Goal: Navigation & Orientation: Find specific page/section

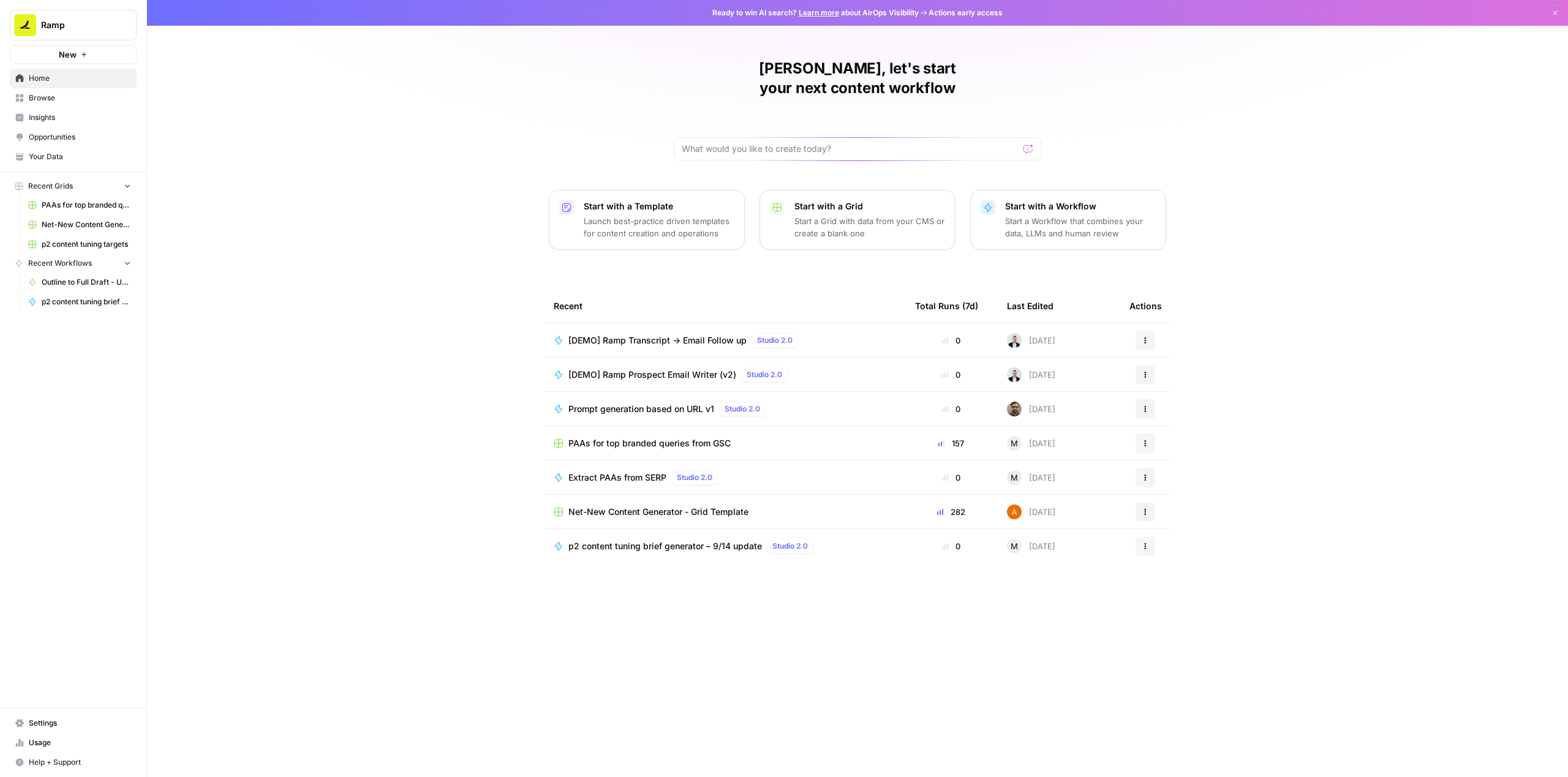
click at [78, 135] on span "Opportunities" at bounding box center [79, 137] width 102 height 11
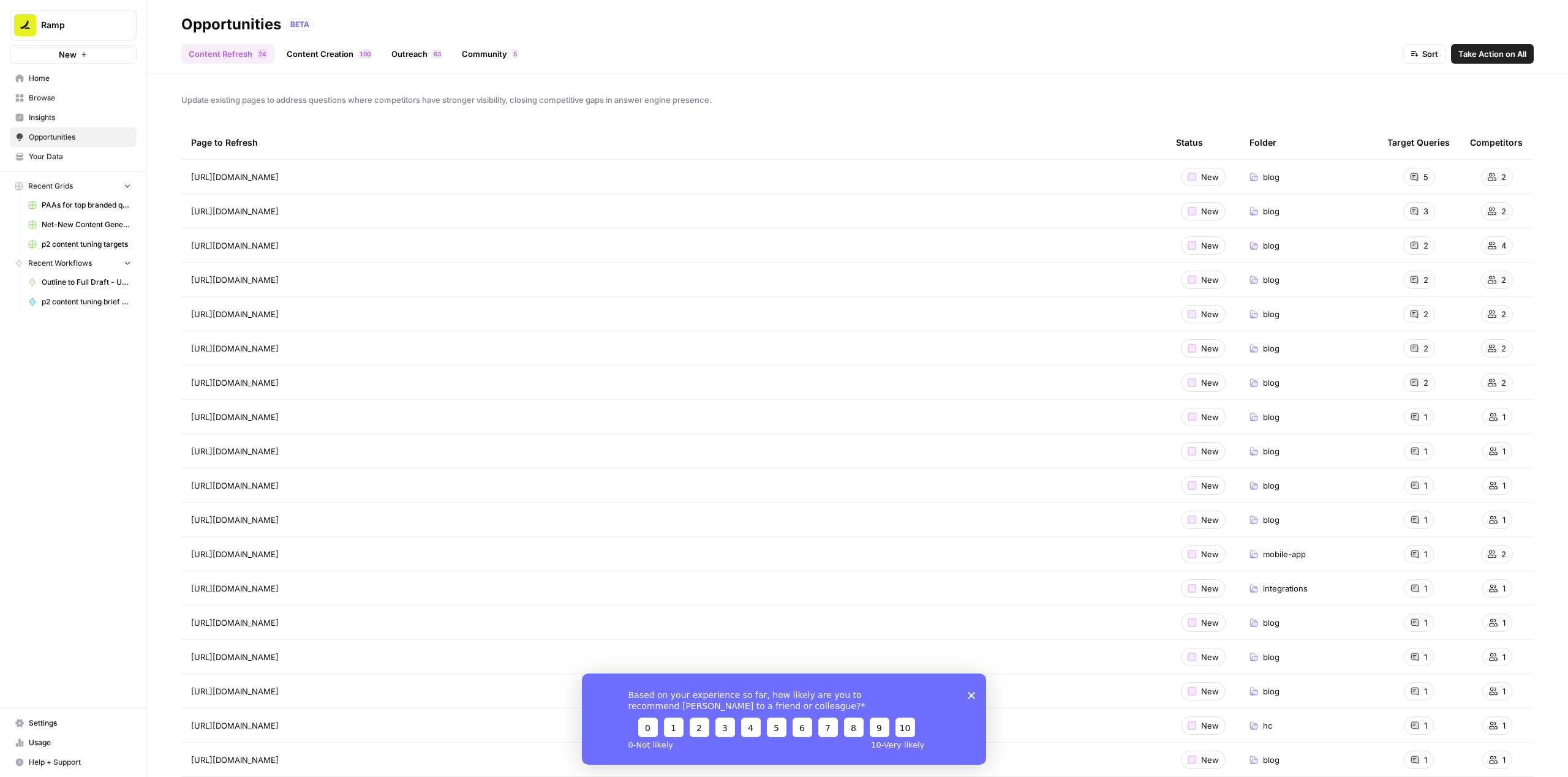
click at [975, 696] on div "Based on your experience so far, how likely are you to recommend [PERSON_NAME] …" at bounding box center [784, 719] width 404 height 91
click at [970, 696] on polygon "Close survey" at bounding box center [971, 695] width 8 height 8
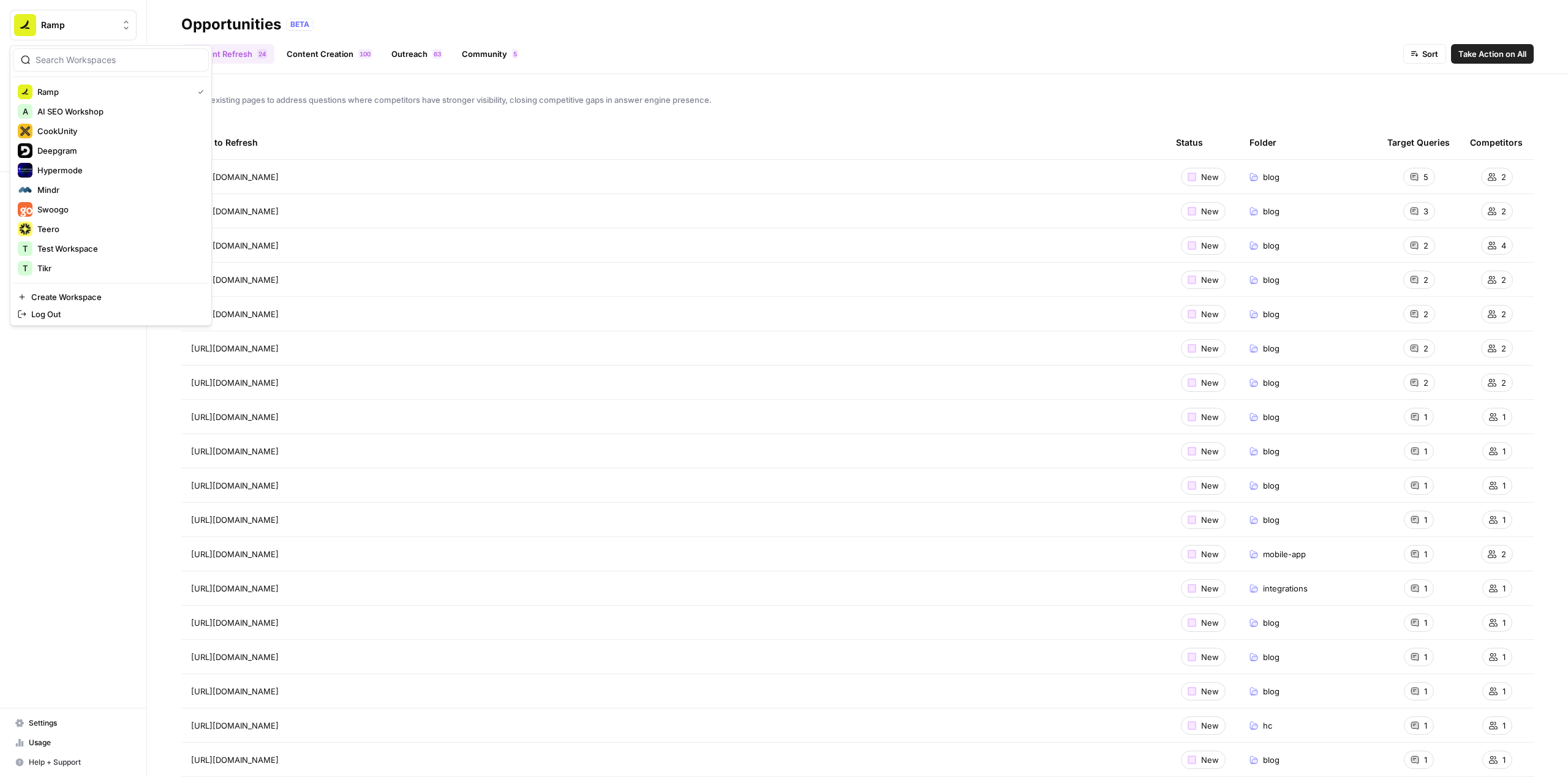
click at [128, 17] on button "Ramp" at bounding box center [73, 25] width 127 height 31
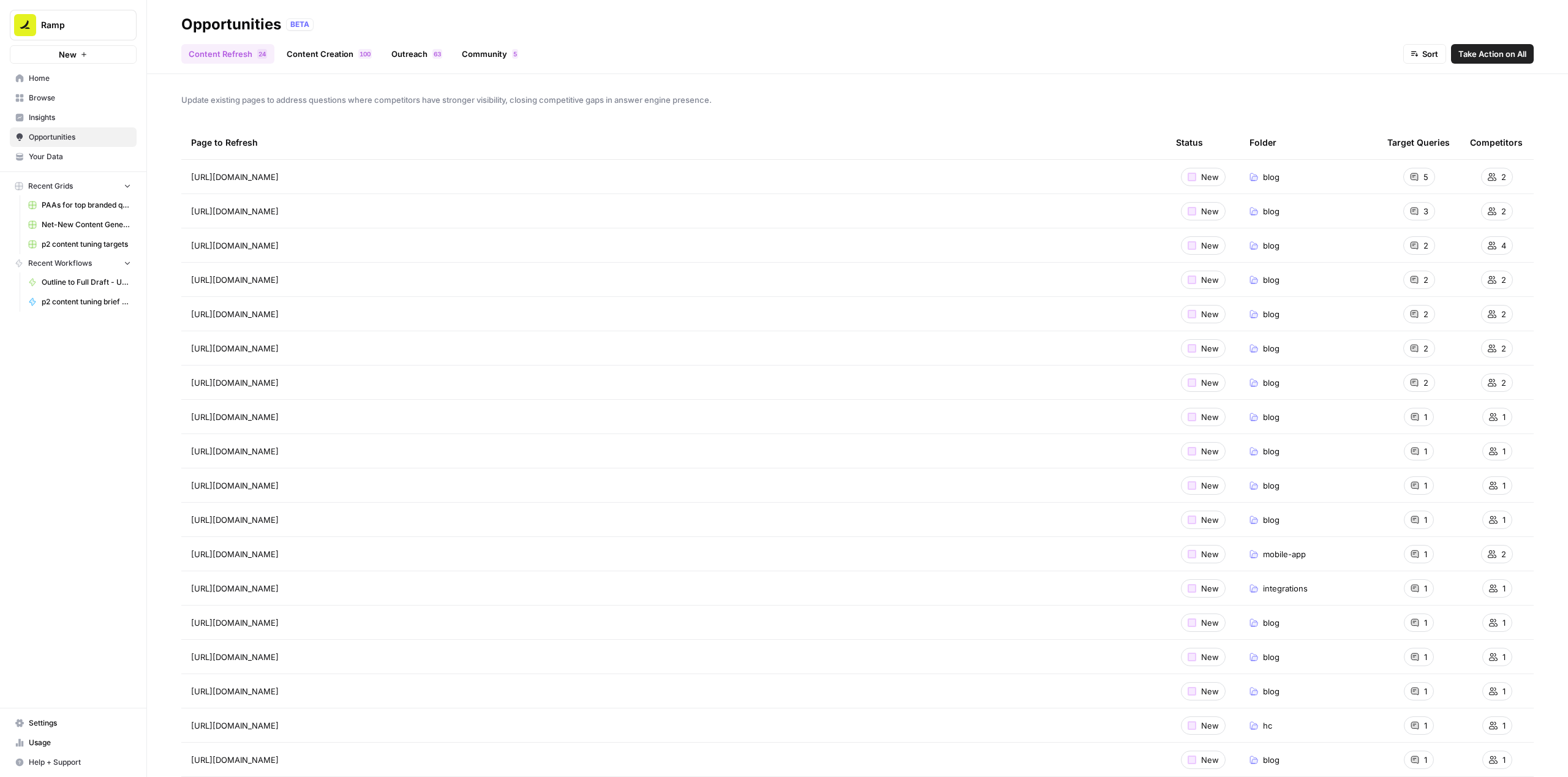
click at [499, 58] on link "Community 5" at bounding box center [490, 53] width 71 height 19
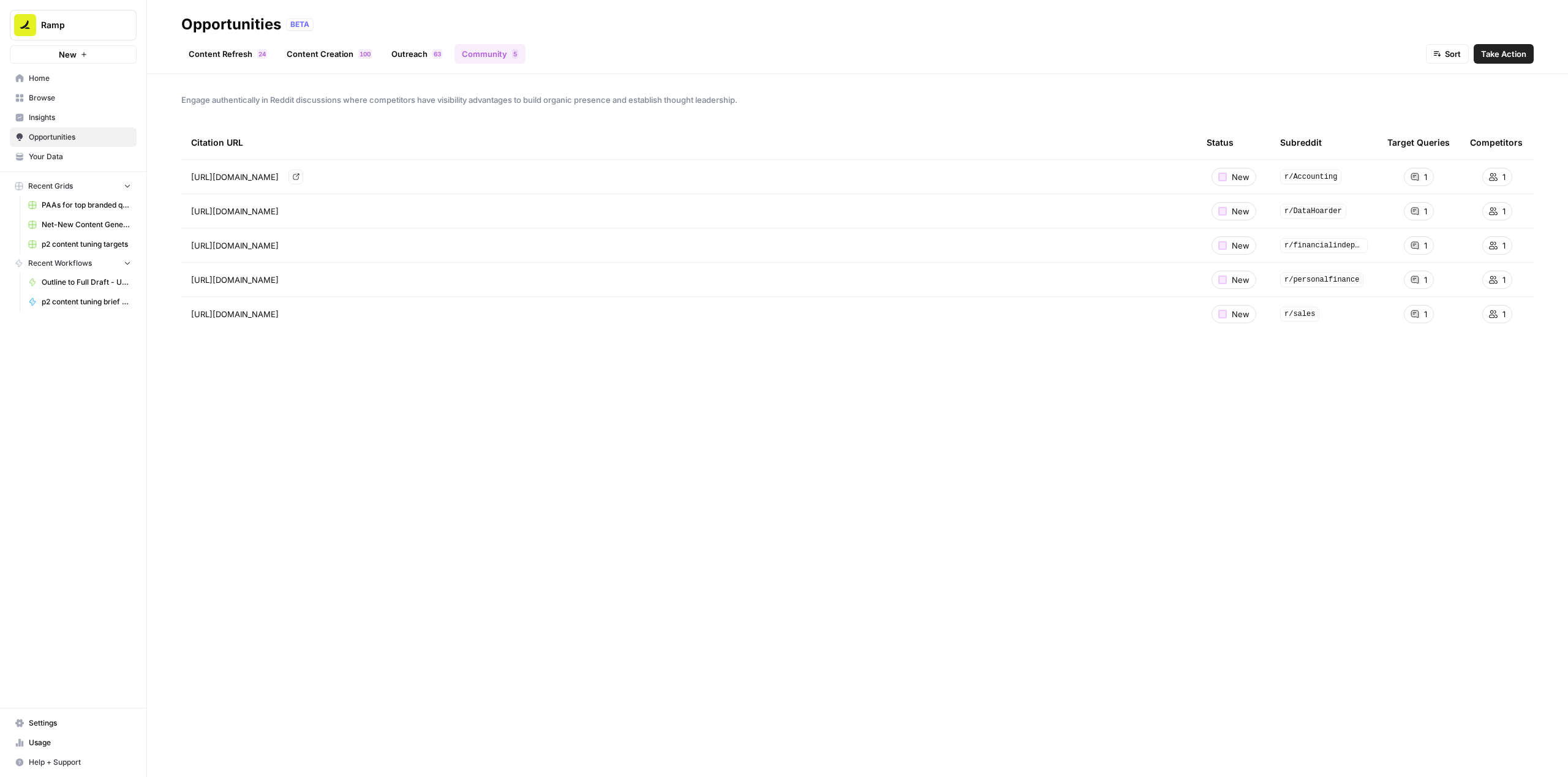
click at [303, 180] on link "Go to page" at bounding box center [295, 176] width 14 height 14
click at [417, 55] on link "Outreach 3 6" at bounding box center [417, 53] width 66 height 19
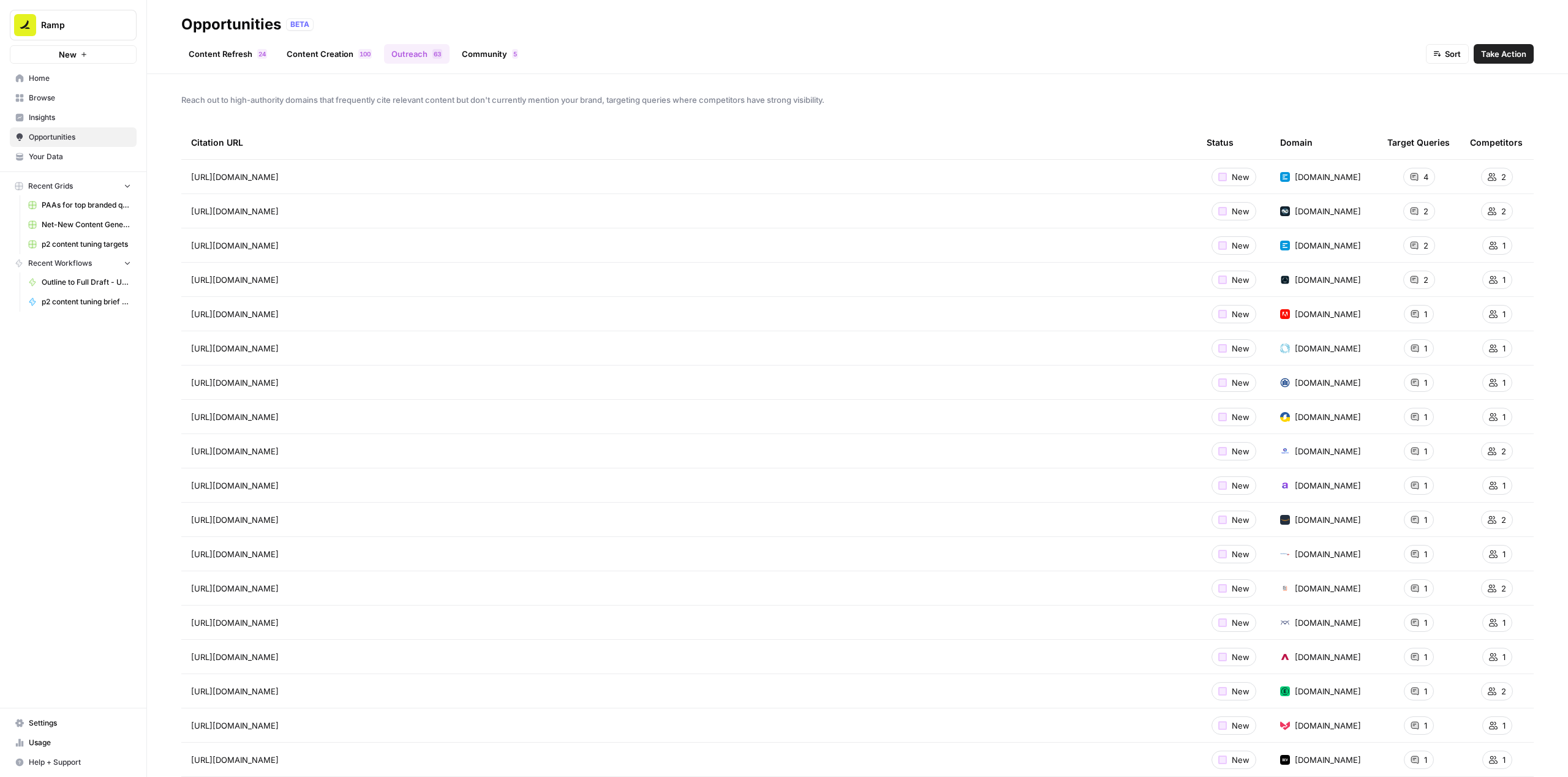
click at [320, 54] on link "Content Creation 0 0 1" at bounding box center [329, 53] width 100 height 19
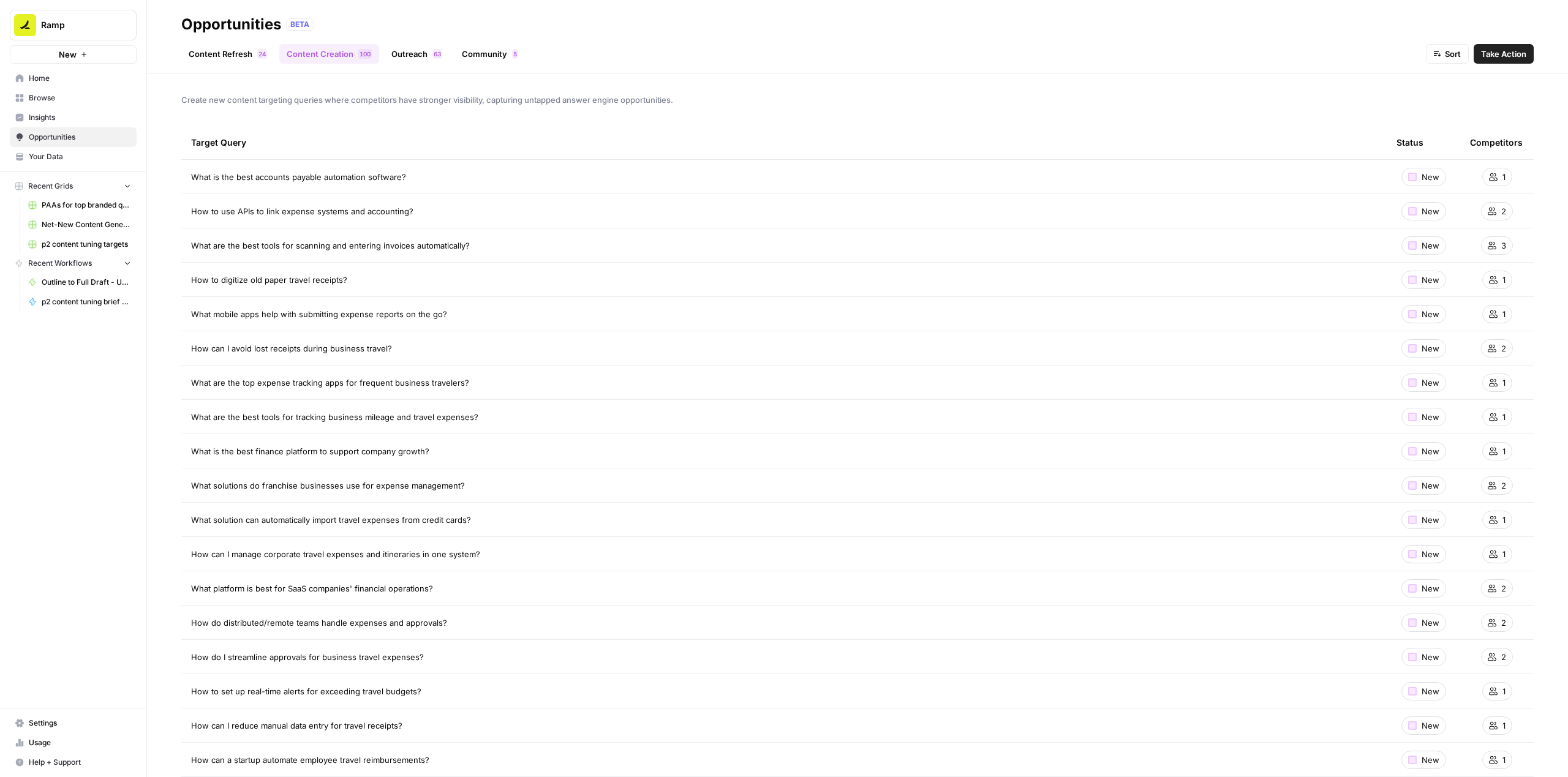
click at [808, 55] on div "Content Refresh 4 2 Content Creation 0 0 1 Outreach 3 6 Community 5 Sort Take A…" at bounding box center [857, 49] width 1352 height 29
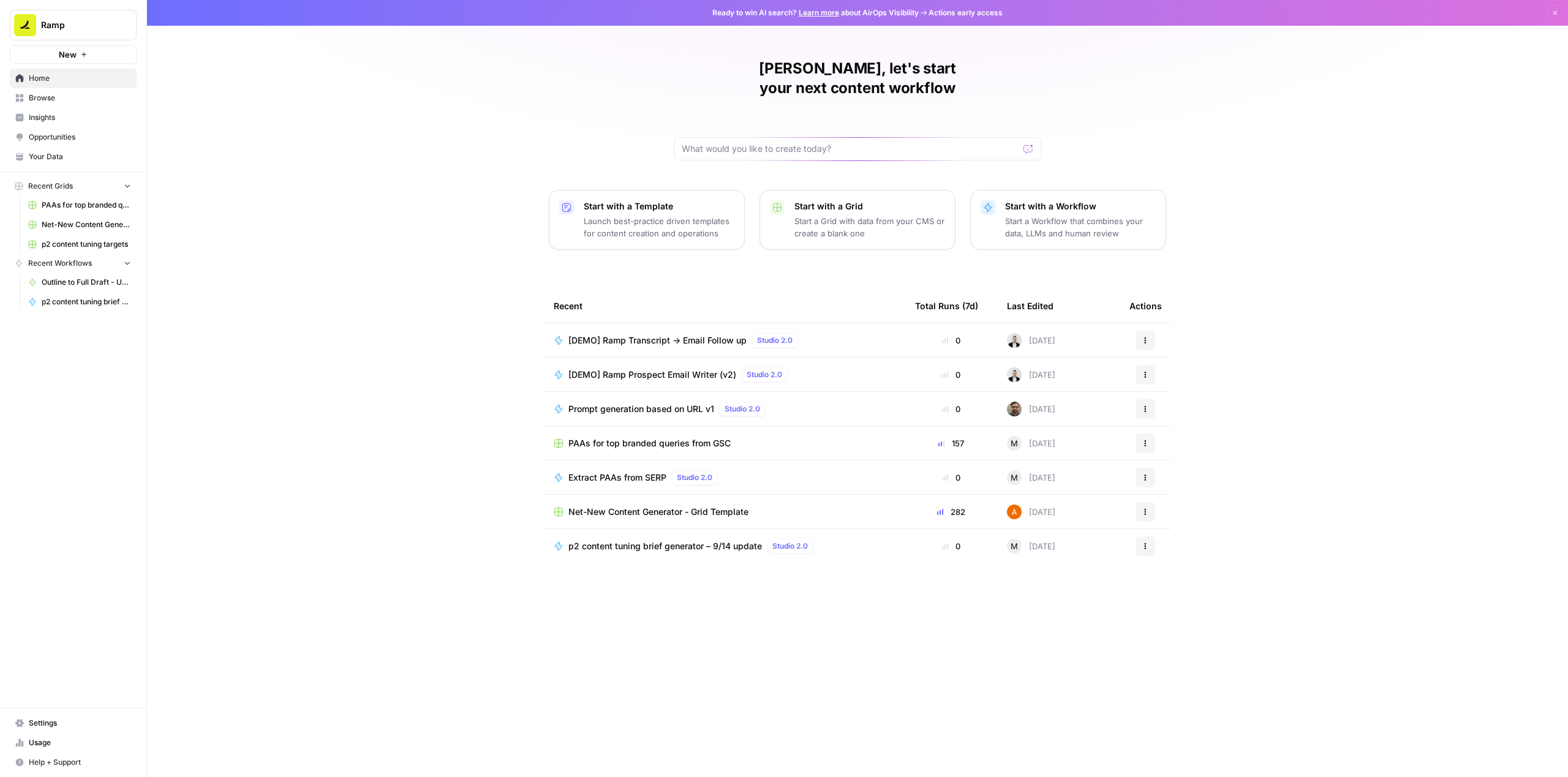
click at [61, 143] on link "Opportunities" at bounding box center [73, 137] width 127 height 19
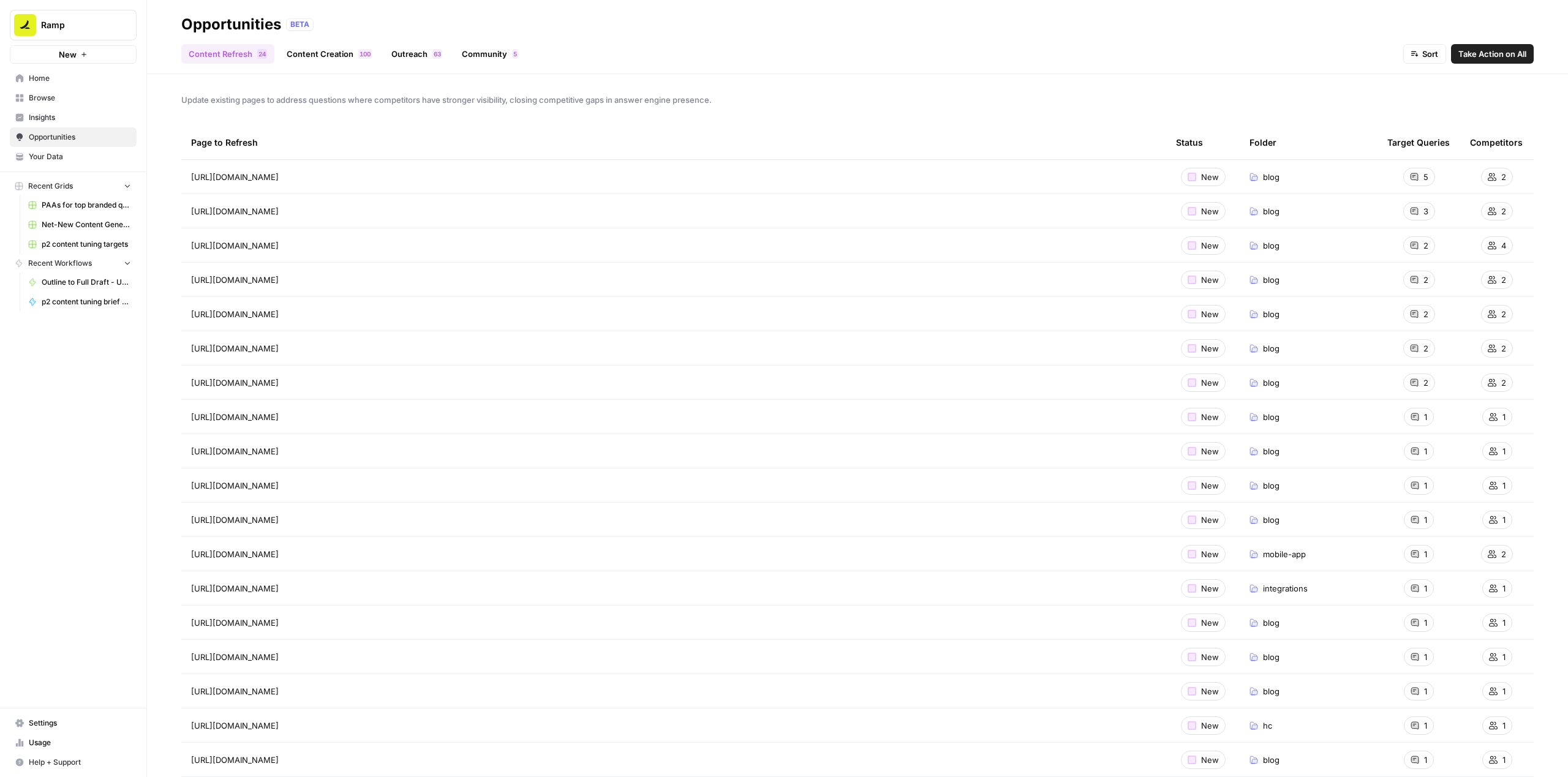
click at [505, 55] on link "Community 5" at bounding box center [490, 53] width 71 height 19
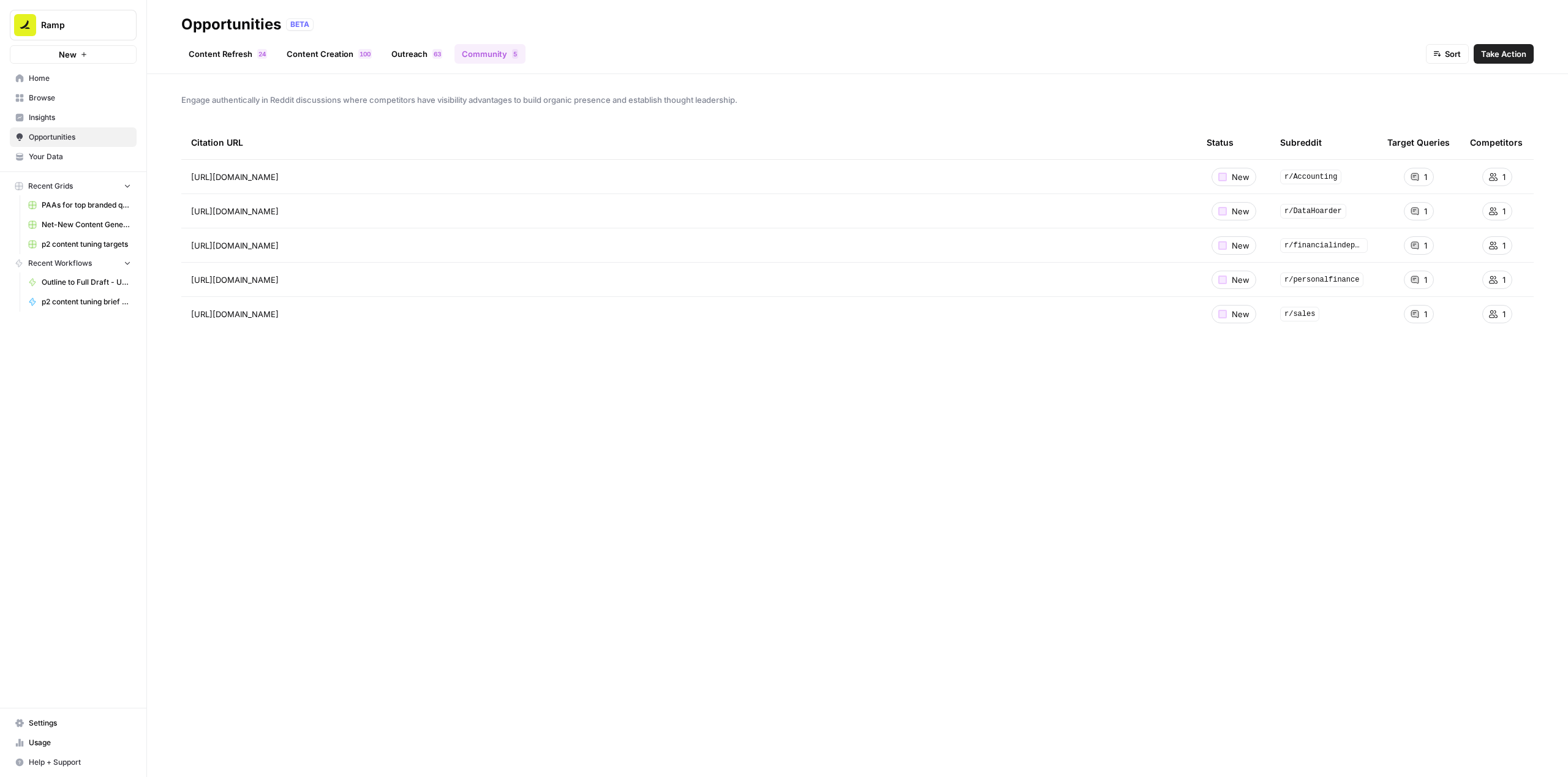
click at [725, 509] on div "Citation URL Status Subreddit Target Queries Competitors https://www.reddit.com…" at bounding box center [857, 442] width 1352 height 632
